Goal: Task Accomplishment & Management: Manage account settings

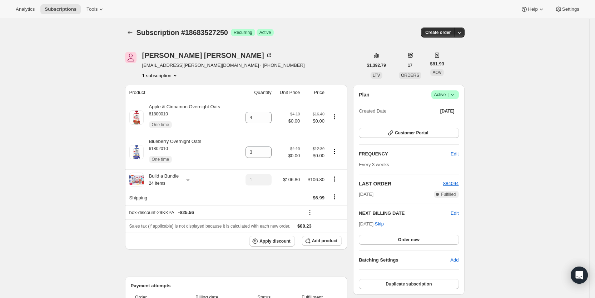
scroll to position [198, 0]
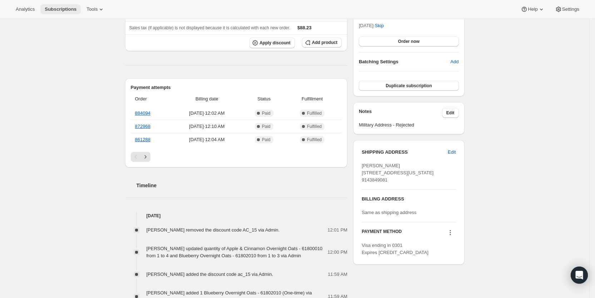
click at [64, 12] on span "Subscriptions" at bounding box center [61, 9] width 32 height 6
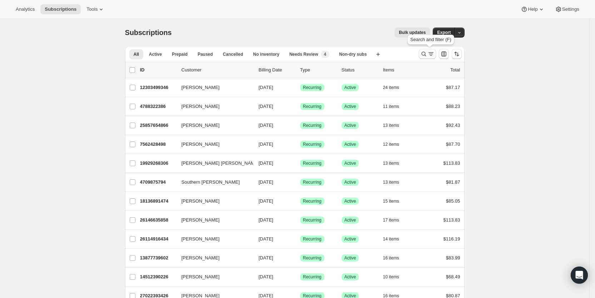
click at [430, 53] on icon "Search and filter results" at bounding box center [431, 53] width 7 height 7
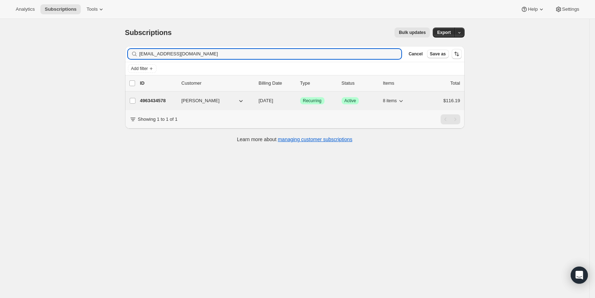
type input "[EMAIL_ADDRESS][DOMAIN_NAME]"
click at [273, 100] on span "[DATE]" at bounding box center [266, 100] width 15 height 5
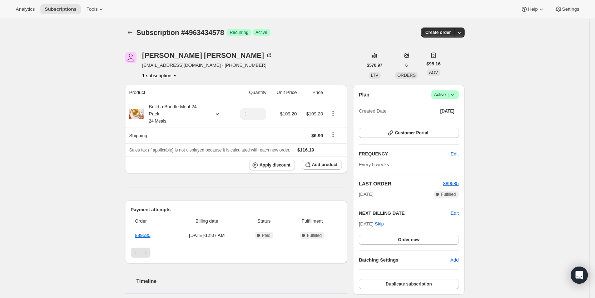
click at [456, 93] on icon at bounding box center [452, 94] width 7 height 7
click at [451, 120] on span "Cancel subscription" at bounding box center [448, 120] width 40 height 5
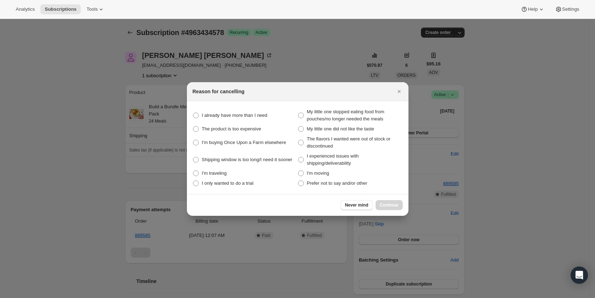
drag, startPoint x: 304, startPoint y: 184, endPoint x: 376, endPoint y: 201, distance: 74.6
click at [309, 183] on label "Prefer not to say and/or other" at bounding box center [350, 183] width 105 height 10
click at [301, 181] on span ":r472:" at bounding box center [301, 184] width 6 height 6
click at [298, 181] on other "Prefer not to say and/or other" at bounding box center [298, 181] width 0 height 0
radio other "true"
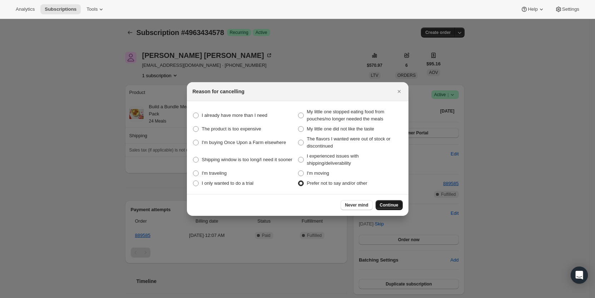
click at [398, 205] on span "Continue" at bounding box center [389, 205] width 19 height 6
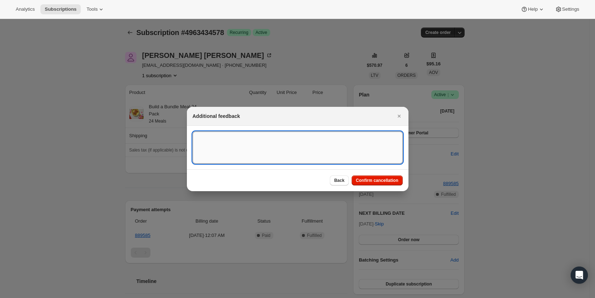
drag, startPoint x: 251, startPoint y: 146, endPoint x: 255, endPoint y: 133, distance: 13.0
click at [252, 145] on textarea ":r472:" at bounding box center [298, 148] width 210 height 32
type textarea "customer requset,SY"
click at [378, 180] on span "Confirm cancellation" at bounding box center [377, 181] width 43 height 6
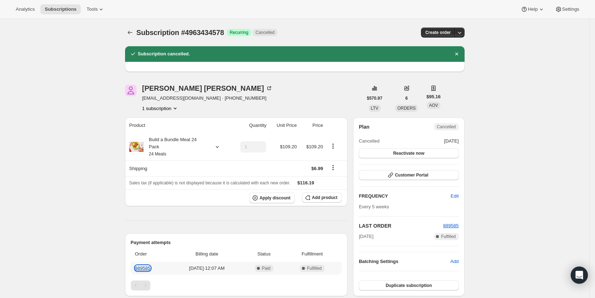
click at [147, 266] on link "889585" at bounding box center [142, 268] width 15 height 5
click at [64, 11] on span "Subscriptions" at bounding box center [61, 9] width 32 height 6
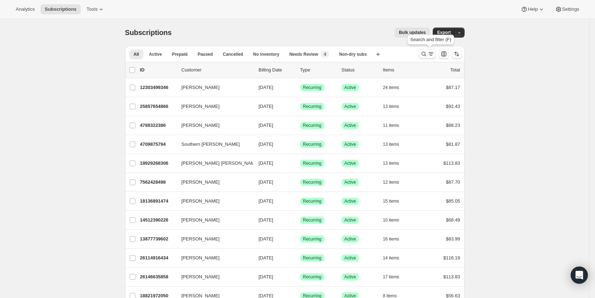
click at [428, 54] on icon "Search and filter results" at bounding box center [423, 53] width 7 height 7
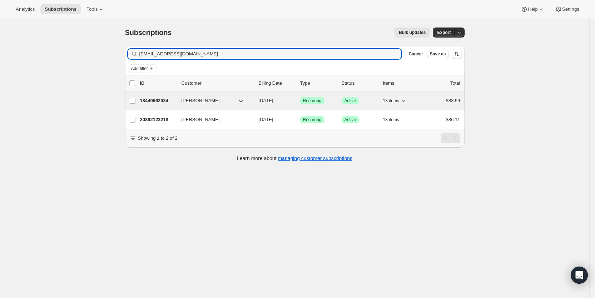
type input "[EMAIL_ADDRESS][DOMAIN_NAME]"
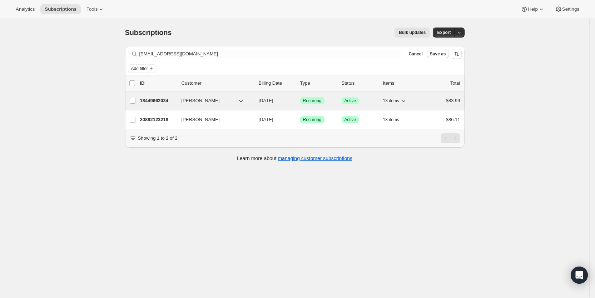
click at [273, 101] on span "[DATE]" at bounding box center [266, 100] width 15 height 5
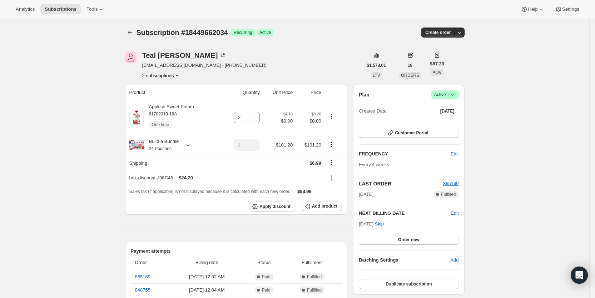
click at [171, 75] on button "2 subscriptions" at bounding box center [161, 75] width 39 height 7
click at [157, 100] on span "20892123218" at bounding box center [154, 100] width 29 height 5
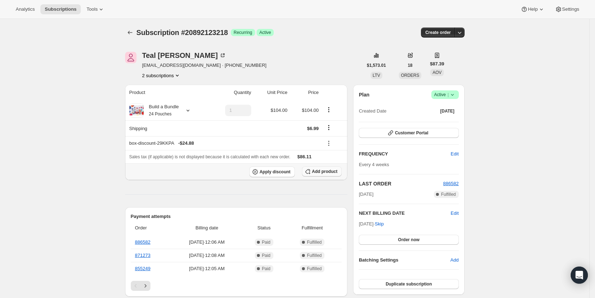
click at [318, 171] on span "Add product" at bounding box center [324, 172] width 25 height 6
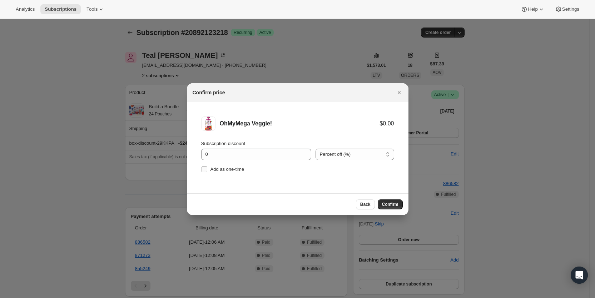
click at [204, 168] on input "Add as one-time" at bounding box center [205, 170] width 6 height 6
checkbox input "true"
click at [390, 203] on span "Confirm" at bounding box center [390, 205] width 16 height 6
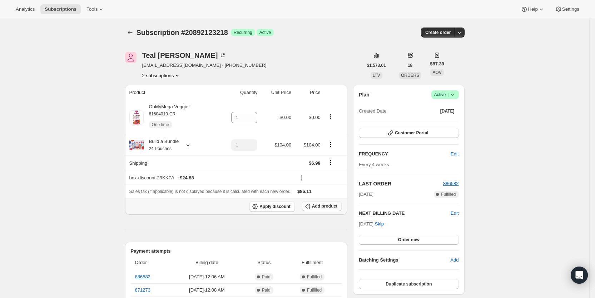
click at [324, 205] on span "Add product" at bounding box center [324, 206] width 25 height 6
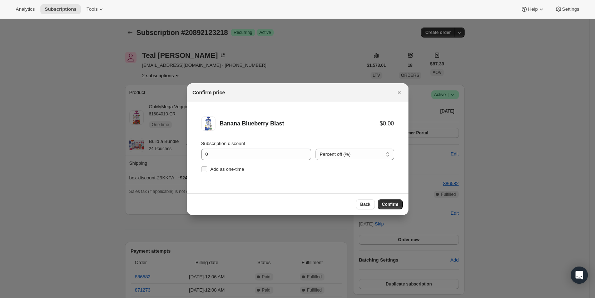
click at [206, 169] on input "Add as one-time" at bounding box center [205, 170] width 6 height 6
checkbox input "true"
click at [387, 201] on button "Confirm" at bounding box center [390, 204] width 25 height 10
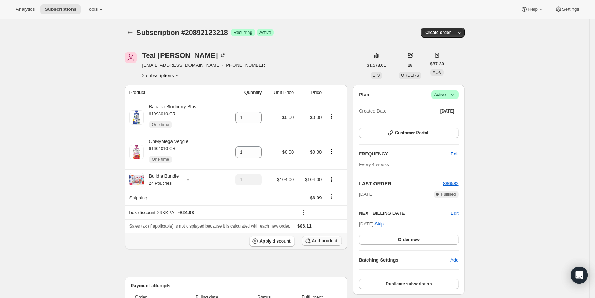
click at [328, 242] on span "Add product" at bounding box center [324, 241] width 25 height 6
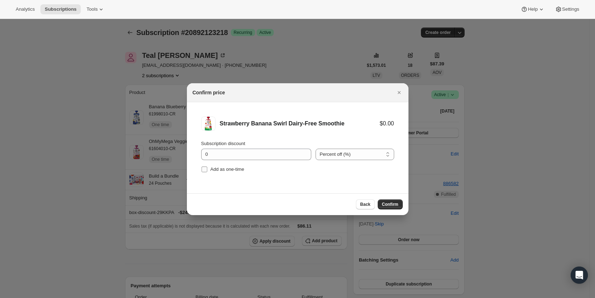
click at [202, 171] on input "Add as one-time" at bounding box center [205, 170] width 6 height 6
checkbox input "true"
click at [394, 202] on span "Confirm" at bounding box center [390, 205] width 16 height 6
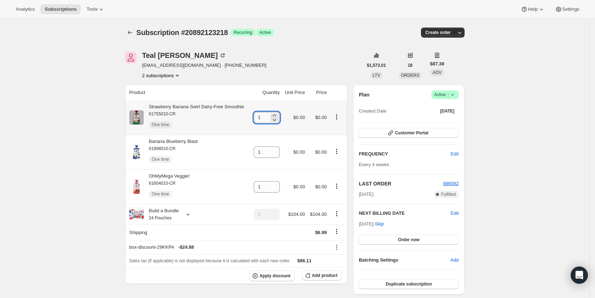
drag, startPoint x: 258, startPoint y: 117, endPoint x: 268, endPoint y: 117, distance: 10.4
click at [268, 117] on input "1" at bounding box center [261, 117] width 15 height 11
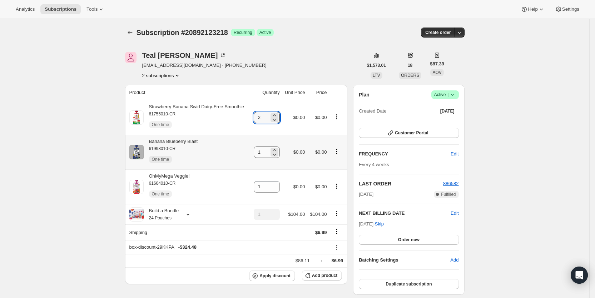
type input "2"
drag, startPoint x: 260, startPoint y: 152, endPoint x: 266, endPoint y: 151, distance: 6.1
click at [266, 151] on input "1" at bounding box center [261, 152] width 15 height 11
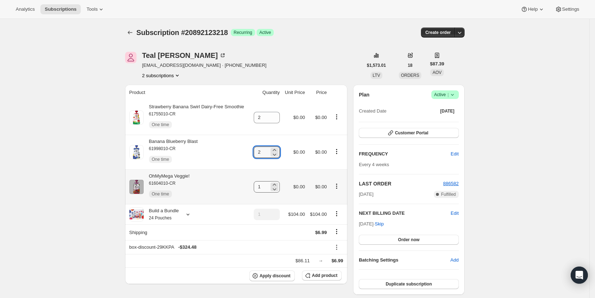
type input "2"
drag, startPoint x: 261, startPoint y: 188, endPoint x: 277, endPoint y: 182, distance: 16.4
click at [275, 183] on div "1" at bounding box center [267, 186] width 26 height 11
type input "2"
click at [344, 55] on div "Teal [PERSON_NAME] [EMAIL_ADDRESS][DOMAIN_NAME] · [PHONE_NUMBER] 2 subscriptions" at bounding box center [244, 65] width 238 height 27
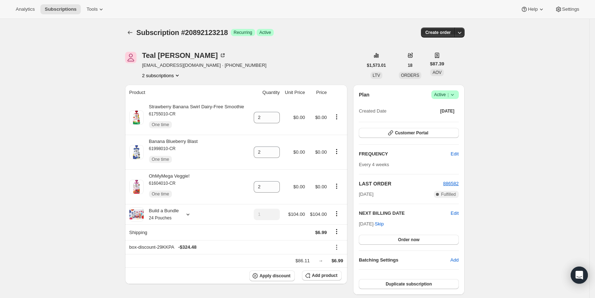
drag, startPoint x: 329, startPoint y: 31, endPoint x: 344, endPoint y: 18, distance: 20.0
click at [331, 29] on div "Subscription #20892123218 Success Recurring Success Active" at bounding box center [240, 33] width 207 height 10
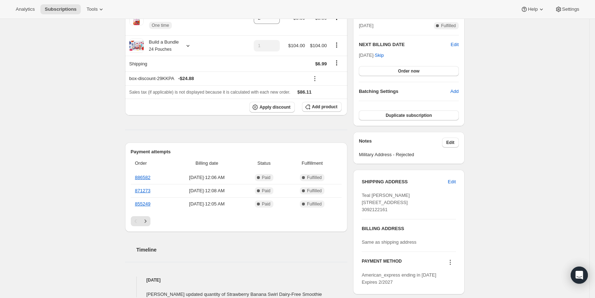
scroll to position [170, 0]
click at [58, 8] on span "Subscriptions" at bounding box center [61, 9] width 32 height 6
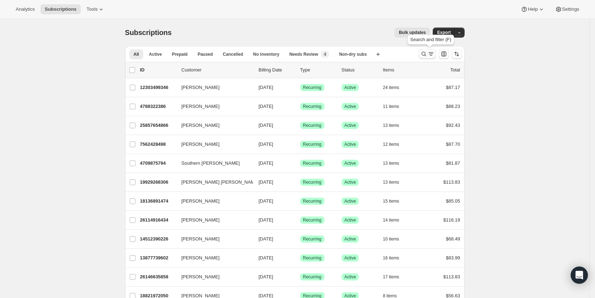
click at [431, 55] on icon "Search and filter results" at bounding box center [431, 53] width 7 height 7
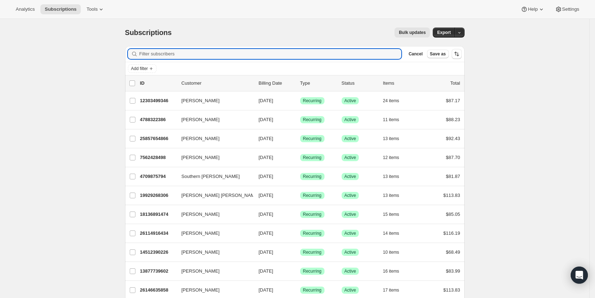
paste input "[EMAIL_ADDRESS][DOMAIN_NAME]"
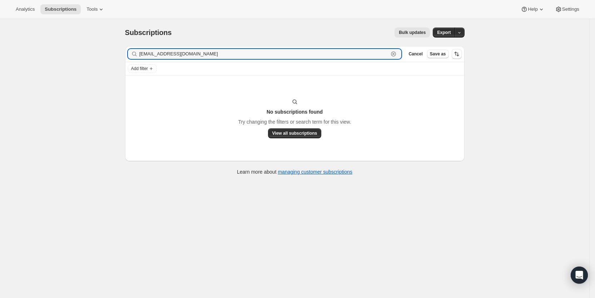
type input "[EMAIL_ADDRESS][DOMAIN_NAME]"
